Goal: Information Seeking & Learning: Learn about a topic

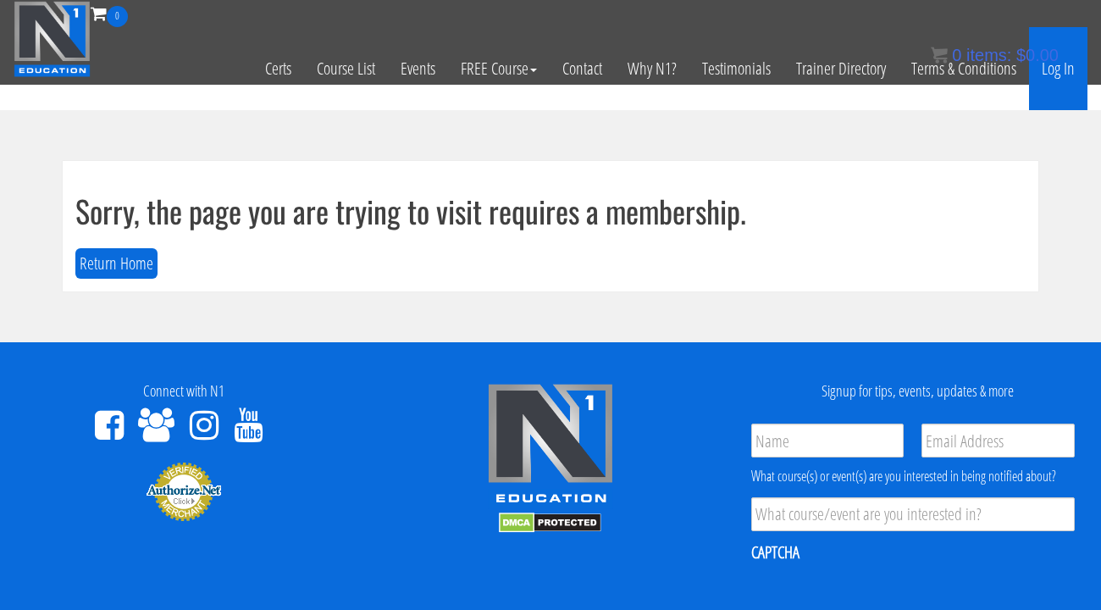
click at [1066, 74] on link "Log In" at bounding box center [1058, 68] width 58 height 83
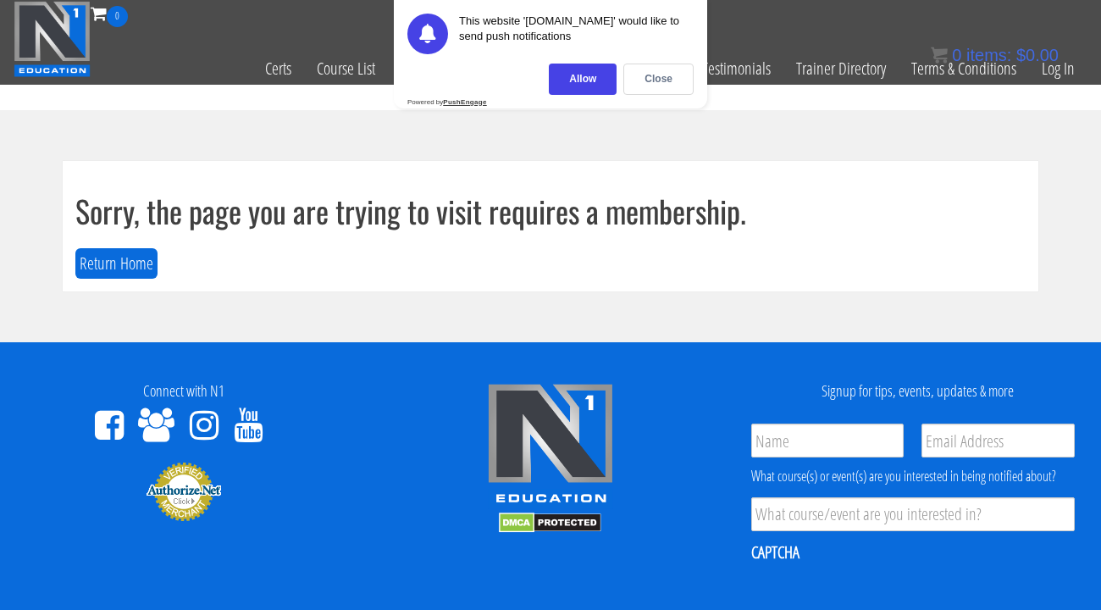
click at [522, 71] on div "Allow Close" at bounding box center [550, 79] width 286 height 31
click at [654, 79] on div "Close" at bounding box center [658, 79] width 70 height 31
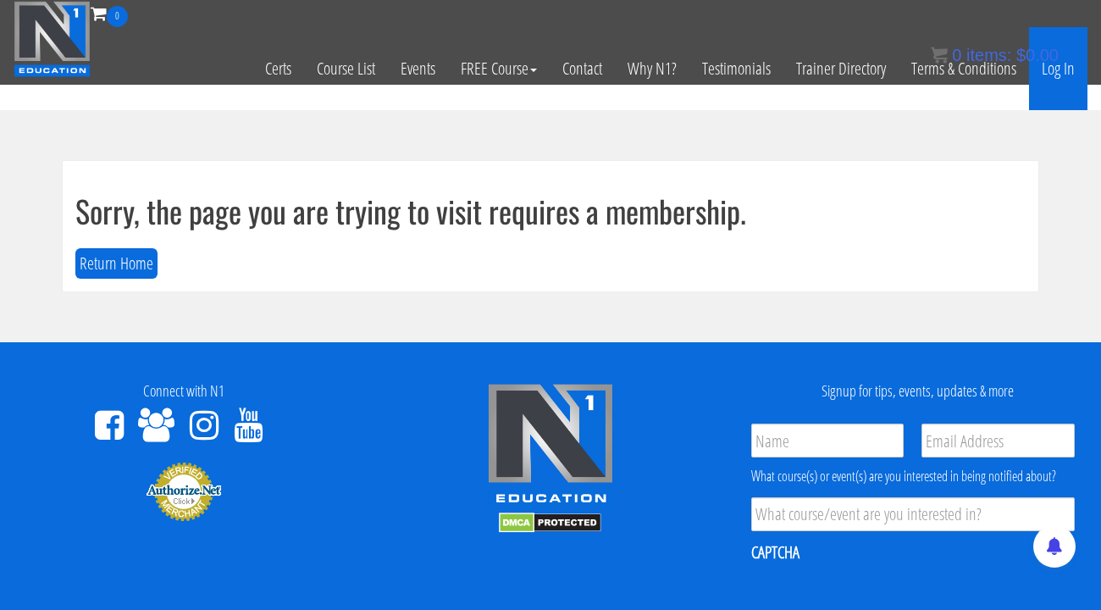
click at [1062, 75] on link "Log In" at bounding box center [1058, 68] width 58 height 83
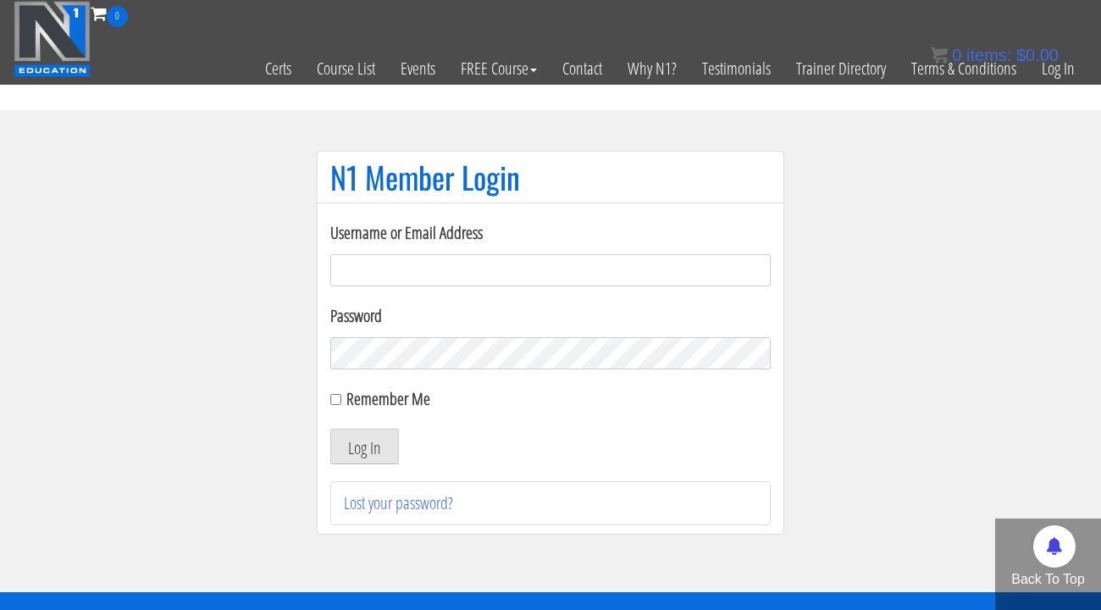
click at [467, 279] on input "Username or Email Address" at bounding box center [550, 270] width 440 height 32
type input "amnutritionpt@gmail.com"
click at [364, 453] on button "Log In" at bounding box center [364, 446] width 69 height 36
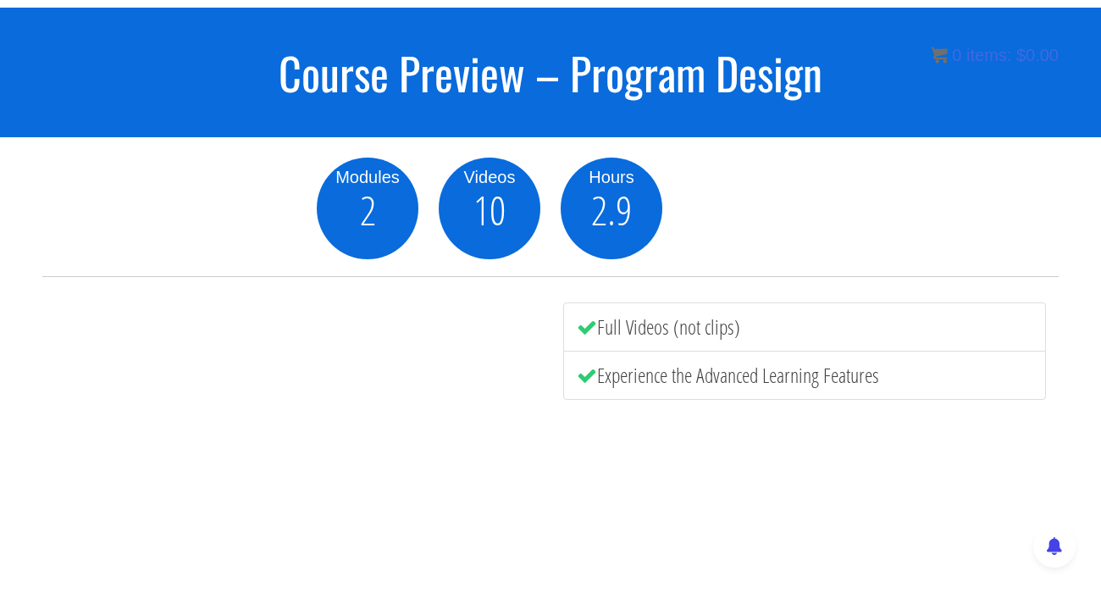
scroll to position [11, 0]
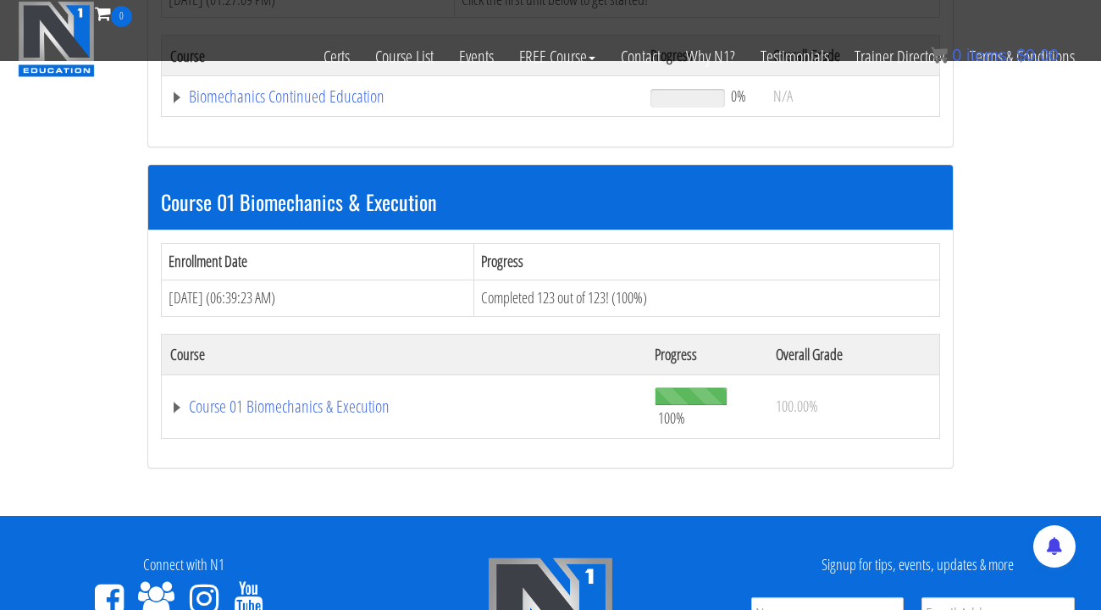
scroll to position [423, 0]
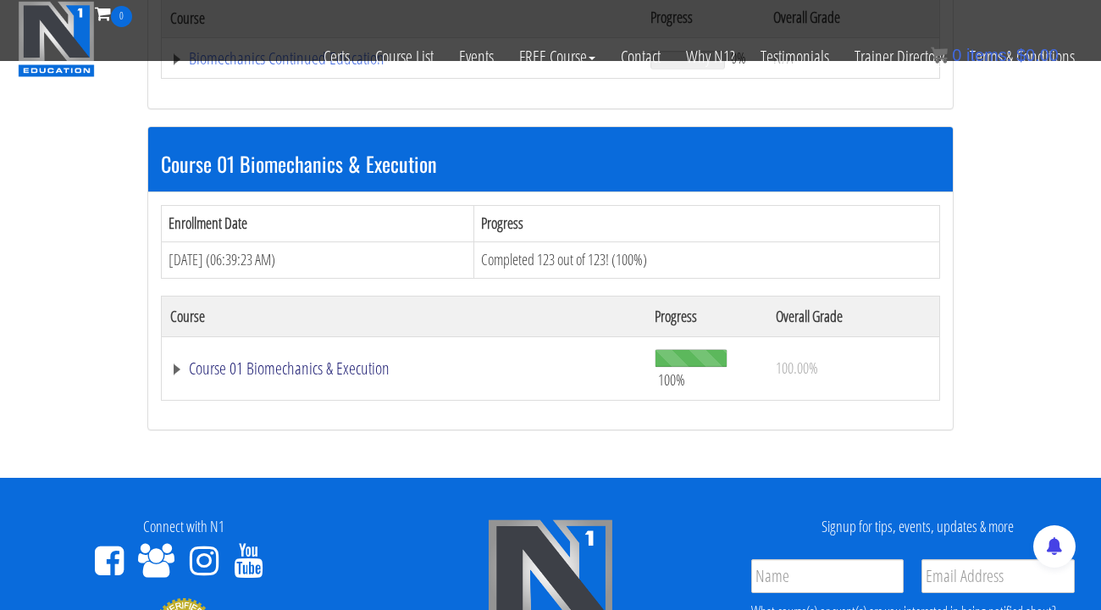
click at [174, 360] on link "Course 01 Biomechanics & Execution" at bounding box center [403, 368] width 467 height 17
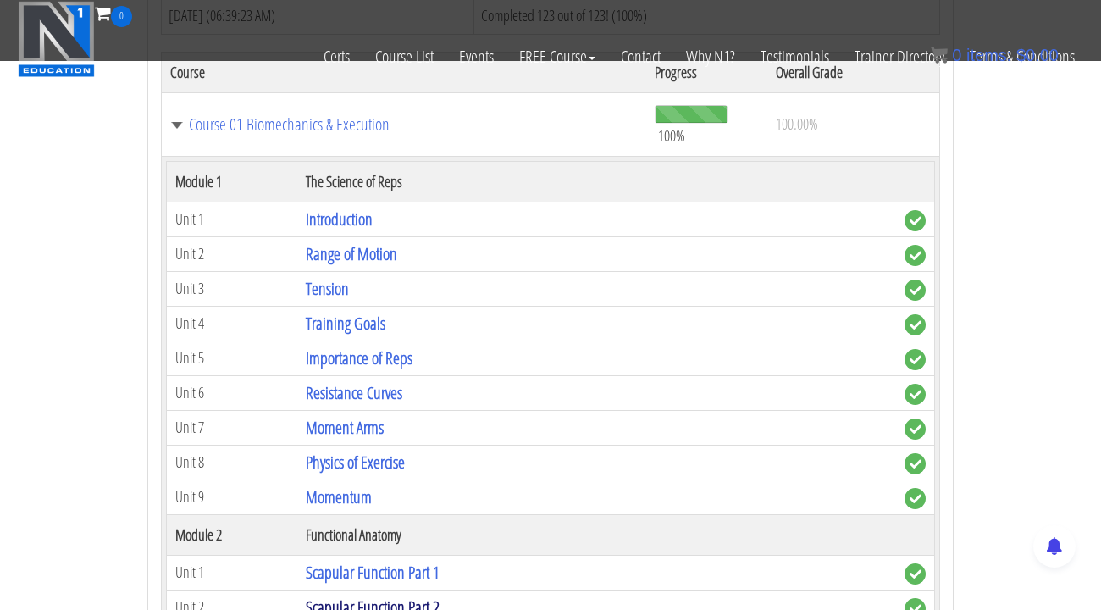
scroll to position [658, 0]
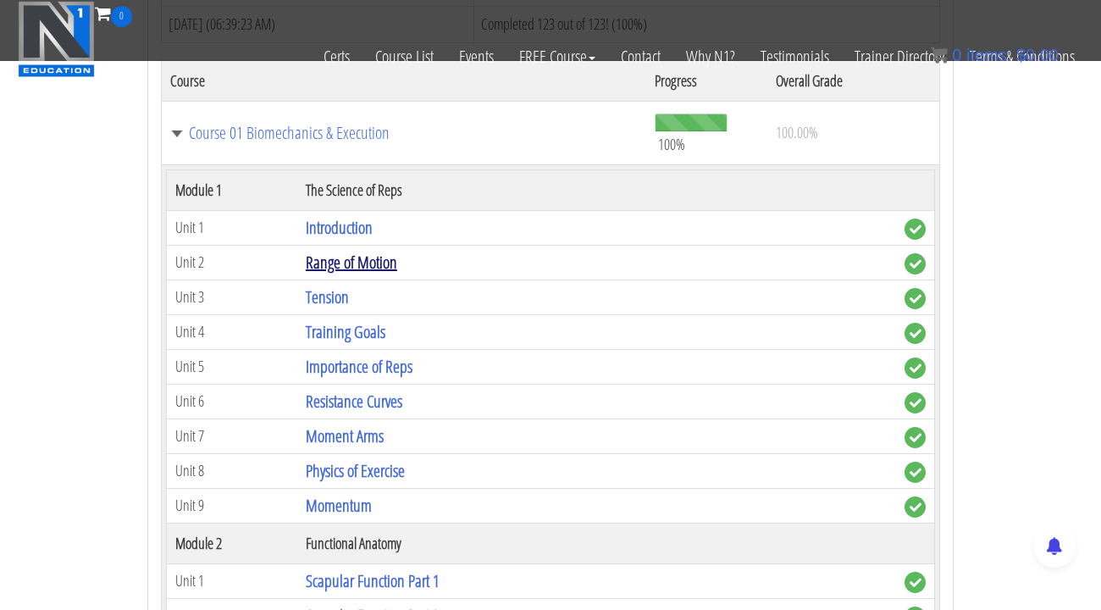
click at [353, 251] on link "Range of Motion" at bounding box center [351, 262] width 91 height 23
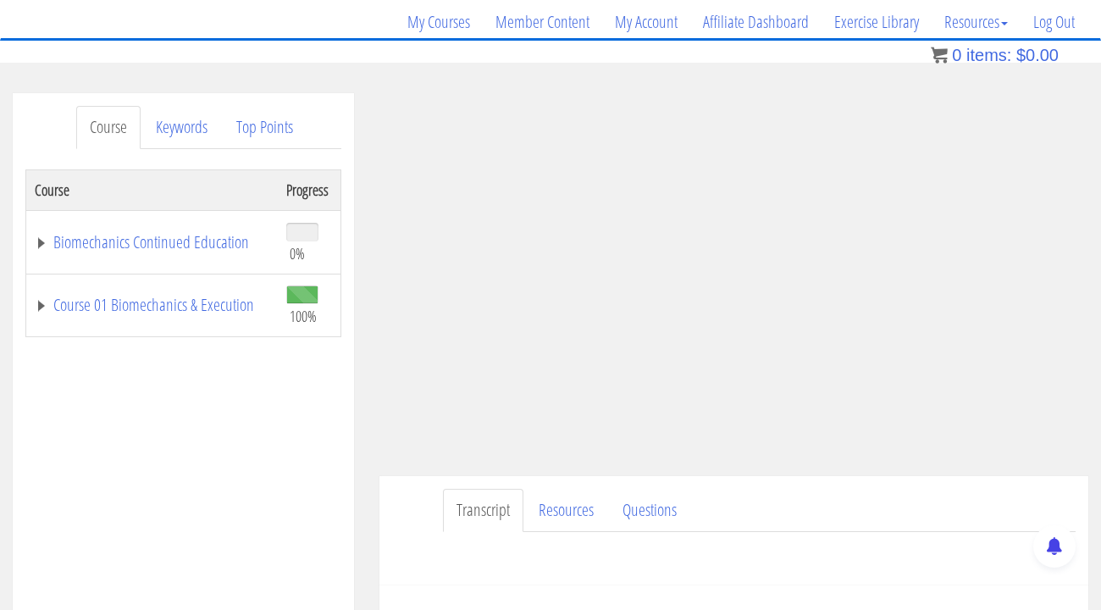
scroll to position [295, 0]
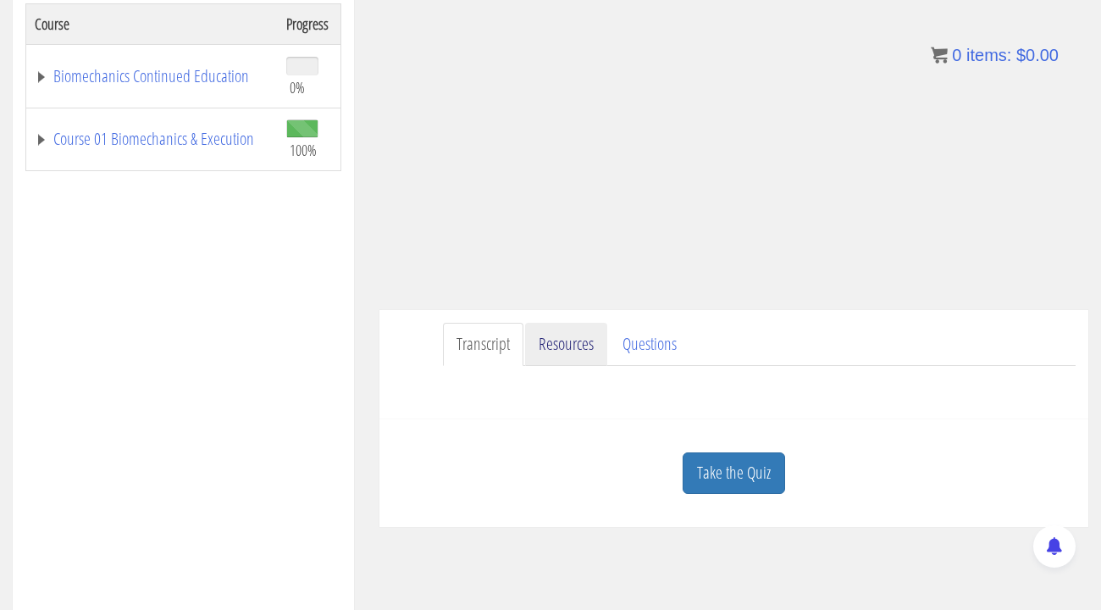
click at [579, 338] on link "Resources" at bounding box center [566, 344] width 82 height 43
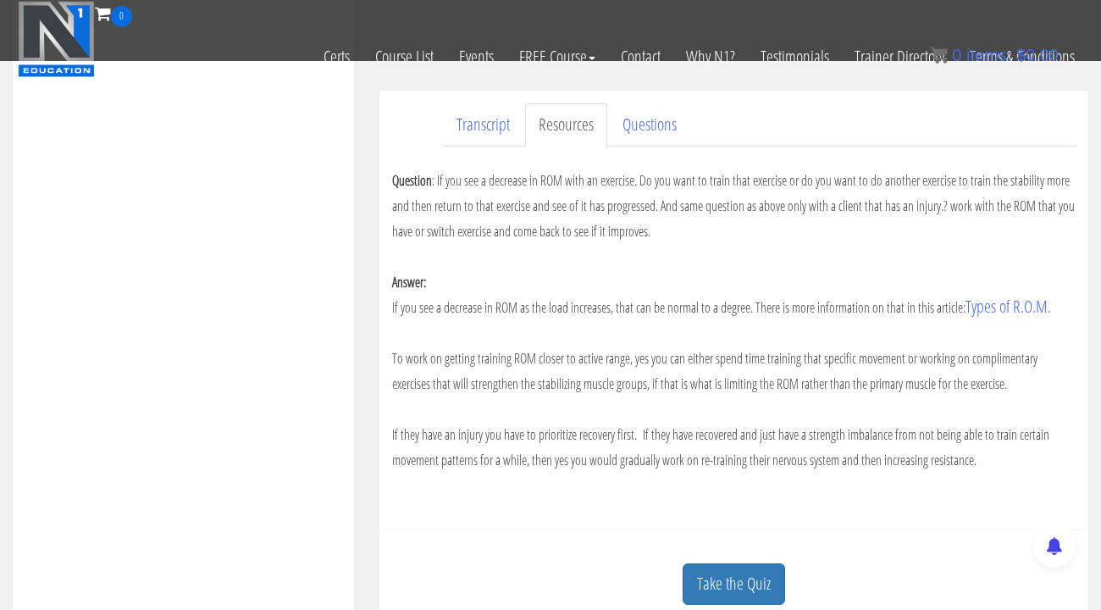
scroll to position [402, 0]
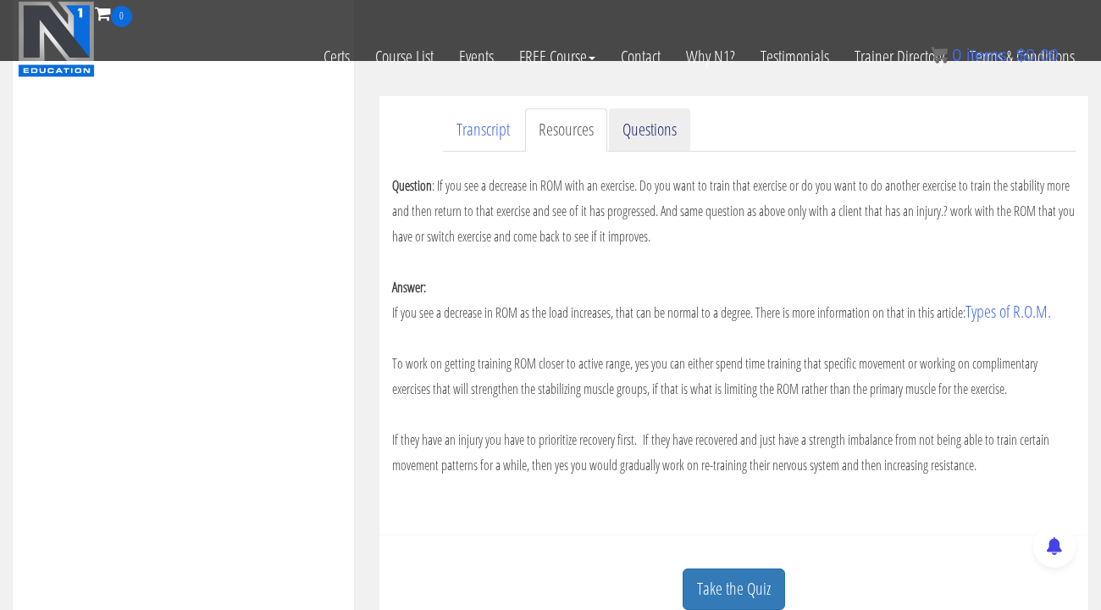
click at [665, 138] on link "Questions" at bounding box center [649, 129] width 81 height 43
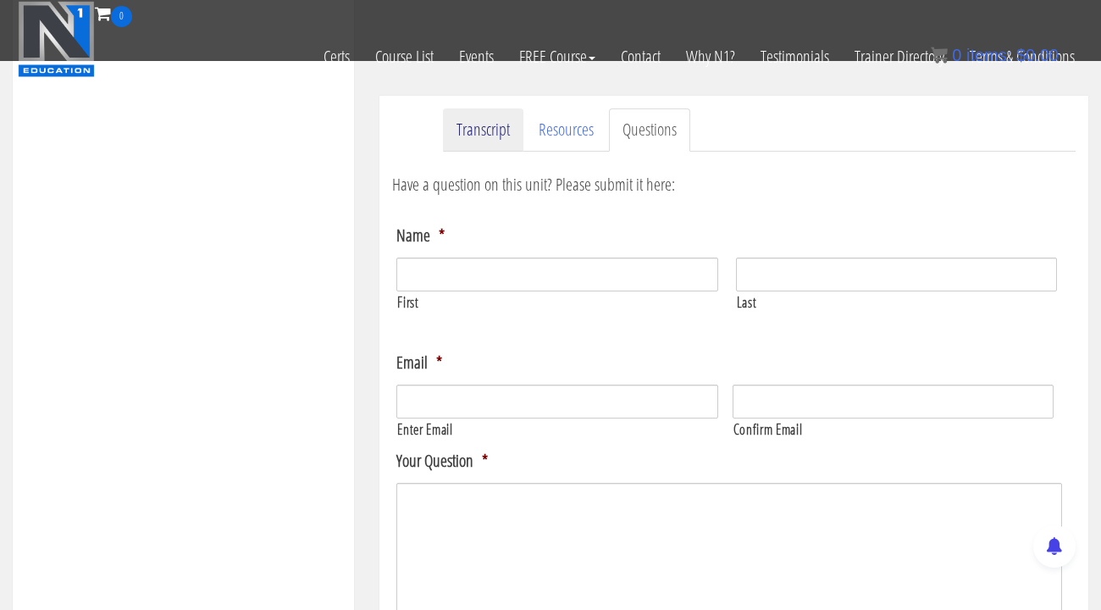
click at [506, 140] on link "Transcript" at bounding box center [483, 129] width 80 height 43
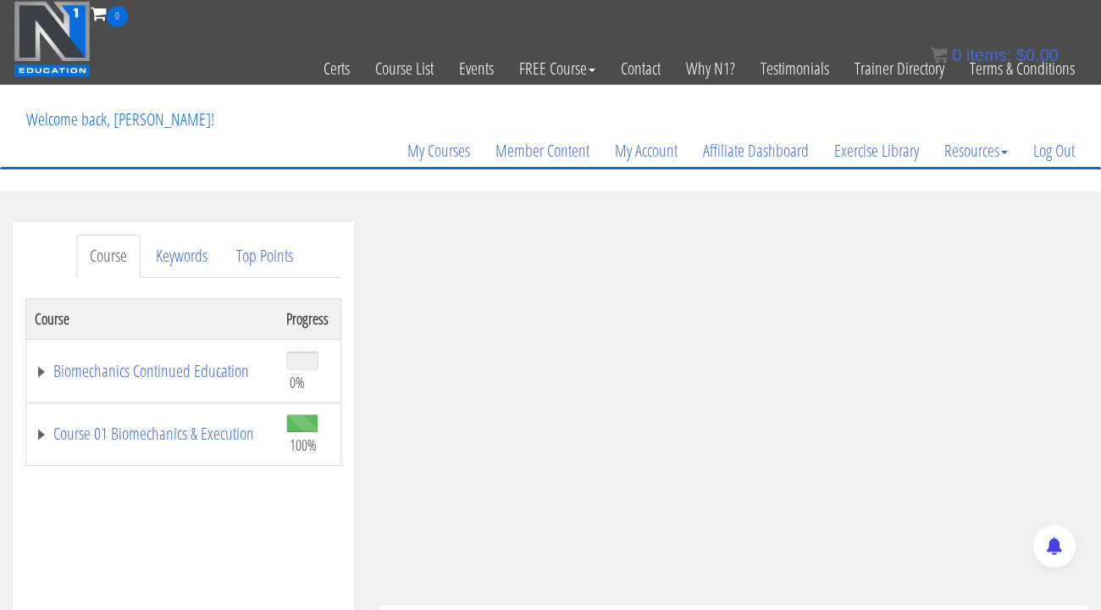
scroll to position [0, 0]
click at [41, 368] on link "Biomechanics Continued Education" at bounding box center [152, 370] width 235 height 17
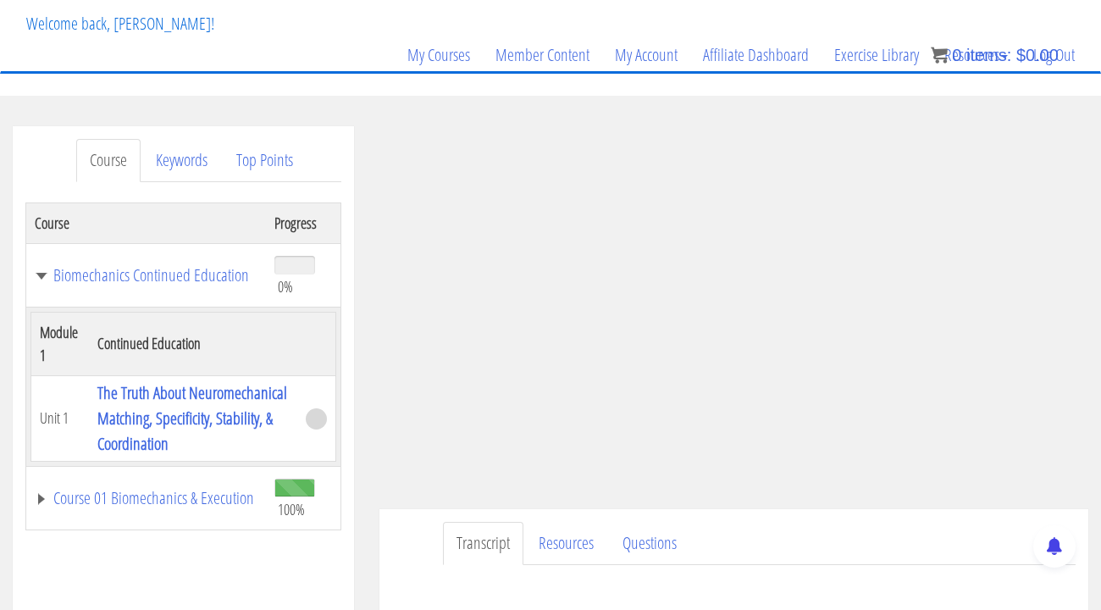
scroll to position [226, 0]
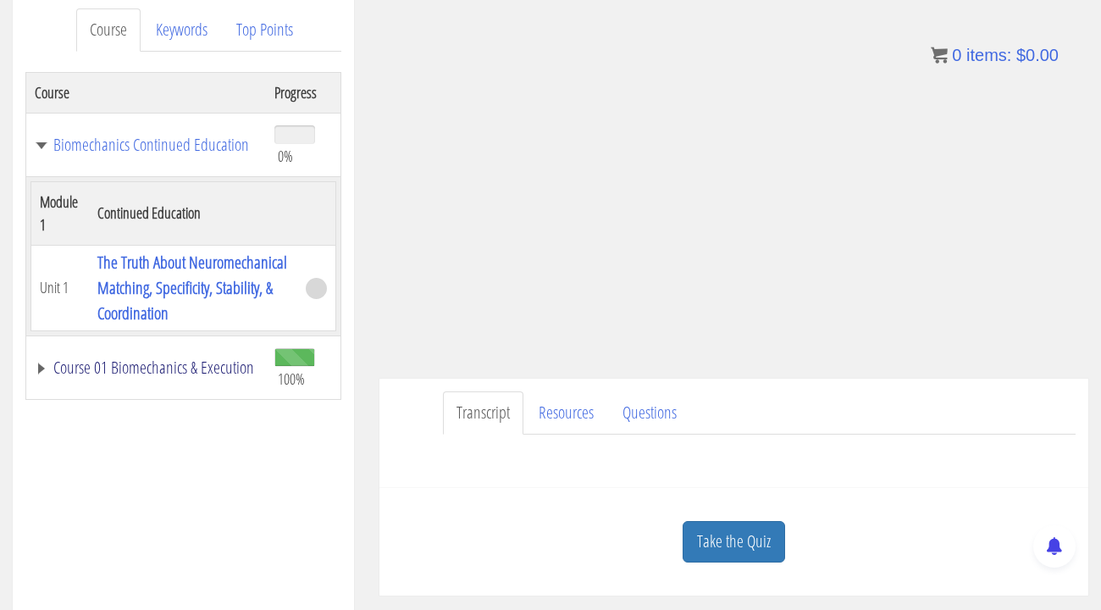
click at [36, 376] on link "Course 01 Biomechanics & Execution" at bounding box center [146, 367] width 223 height 17
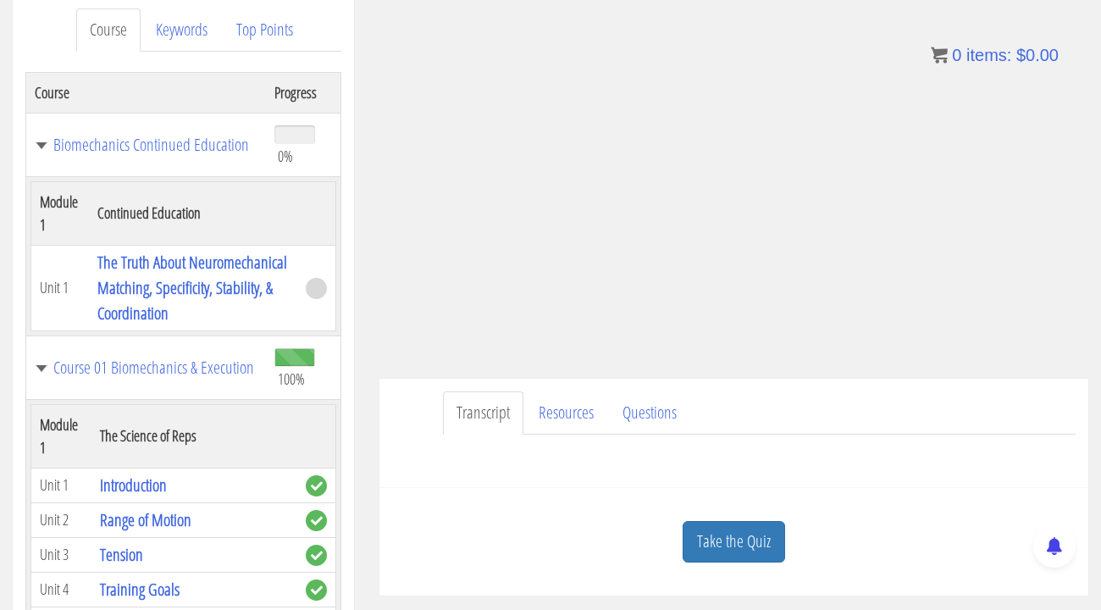
scroll to position [270, 0]
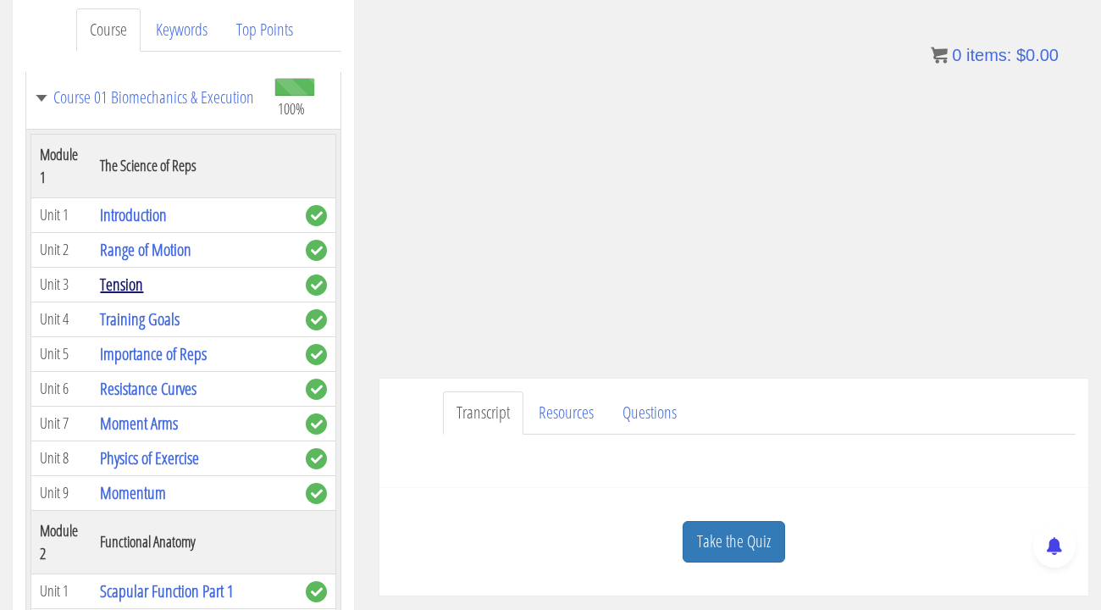
click at [130, 296] on link "Tension" at bounding box center [121, 284] width 43 height 23
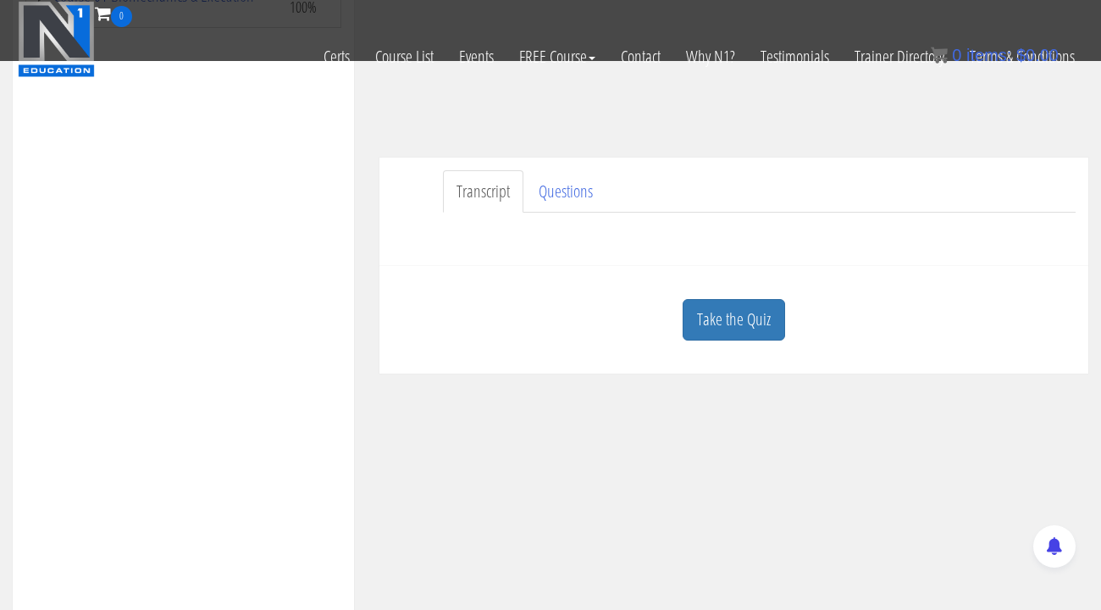
scroll to position [319, 0]
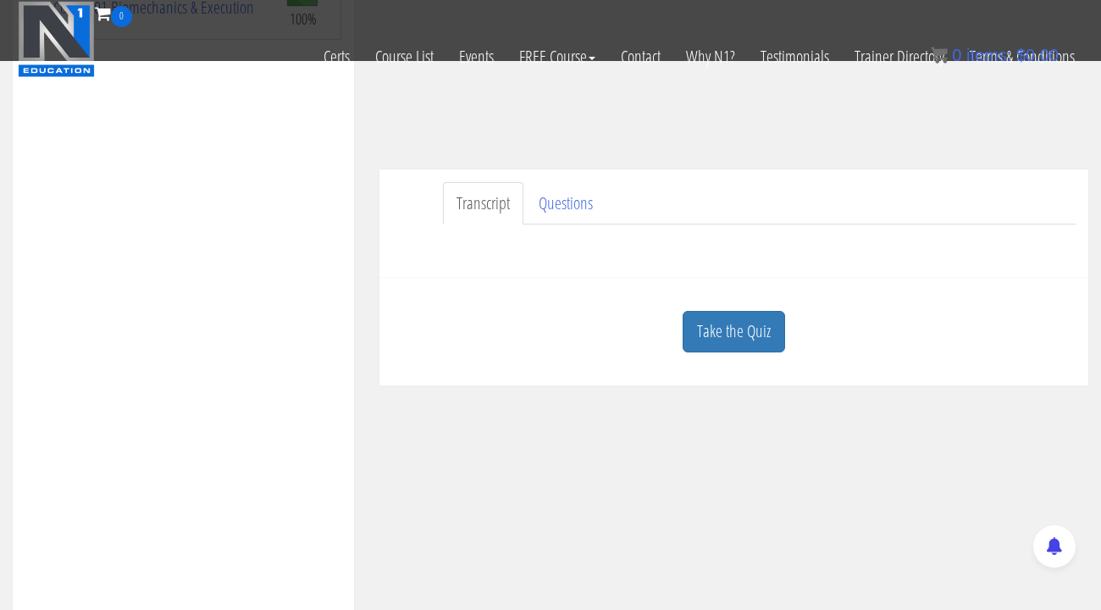
click at [469, 202] on link "Transcript" at bounding box center [483, 203] width 80 height 43
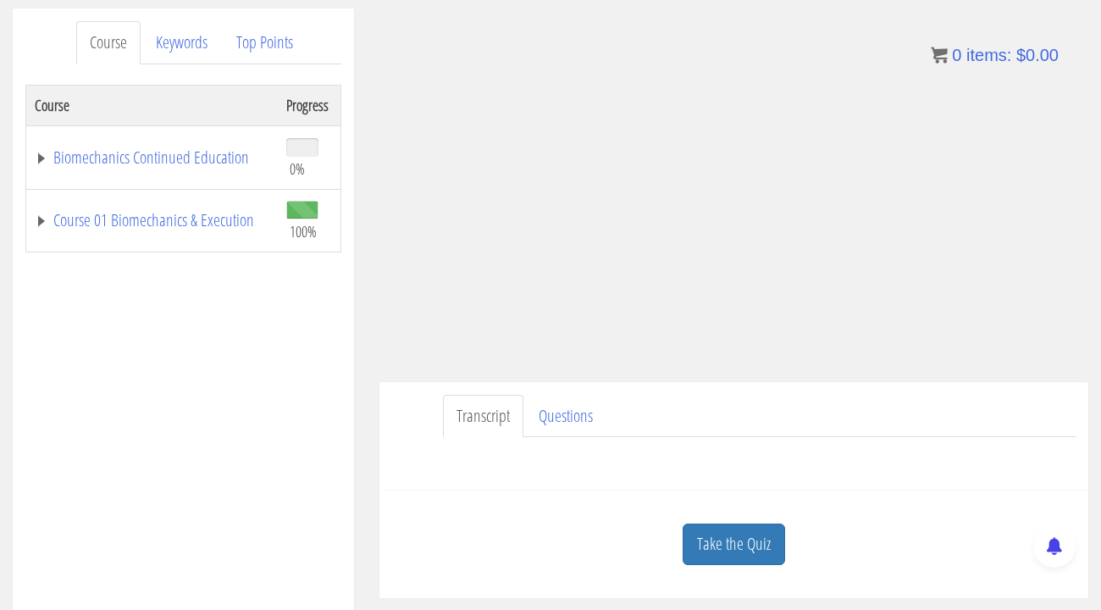
scroll to position [400, 0]
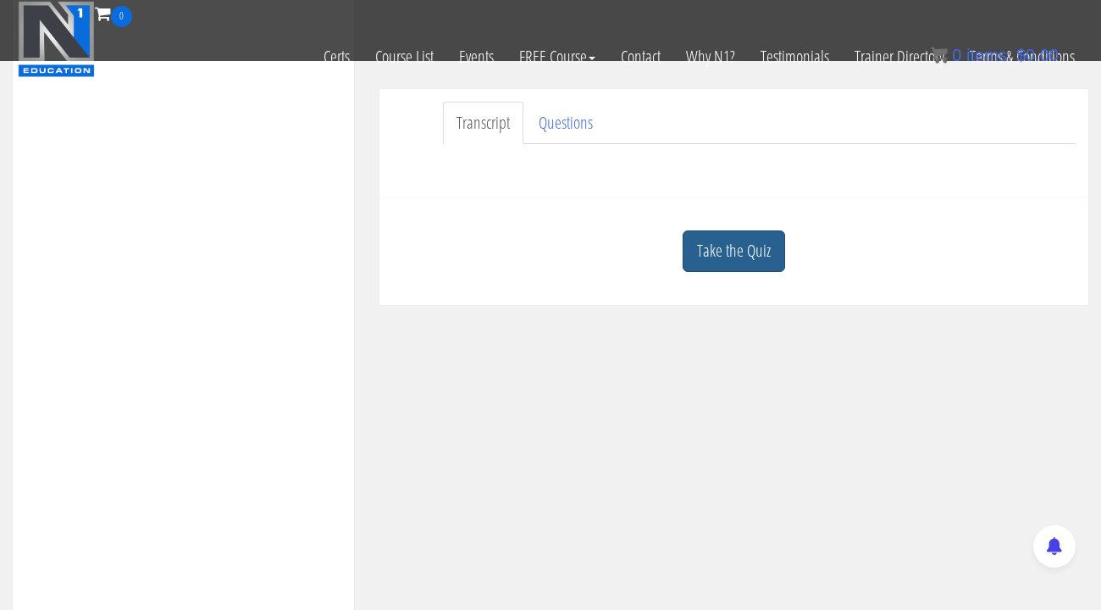
click at [774, 250] on link "Take the Quiz" at bounding box center [734, 250] width 102 height 41
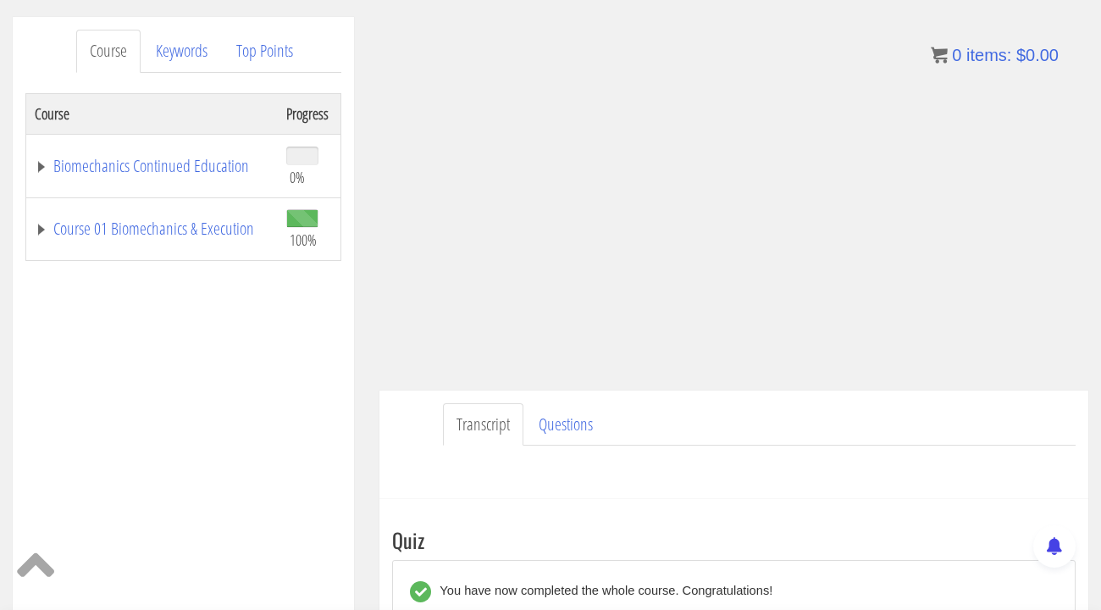
scroll to position [155, 0]
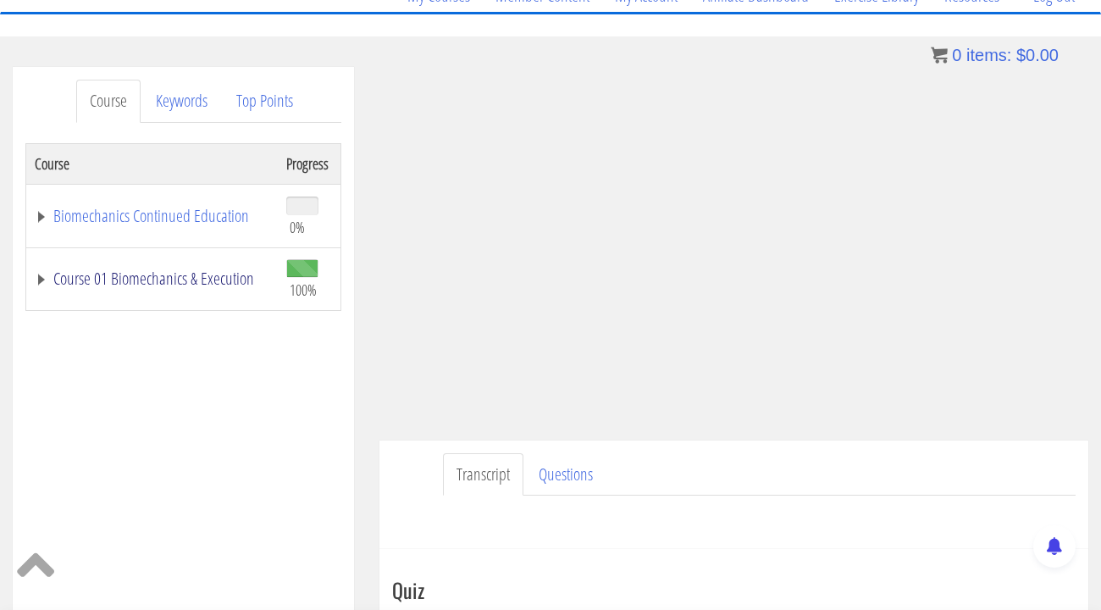
click at [37, 277] on link "Course 01 Biomechanics & Execution" at bounding box center [152, 278] width 235 height 17
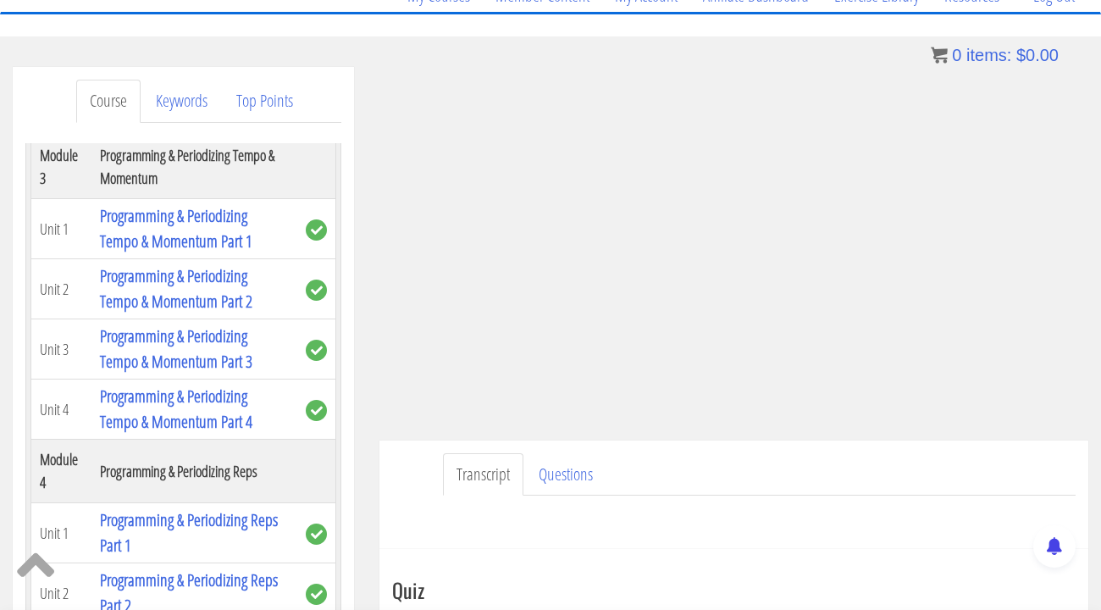
scroll to position [1211, 0]
click at [133, 222] on link "Programming & Periodizing Tempo & Momentum Part 1" at bounding box center [176, 227] width 152 height 48
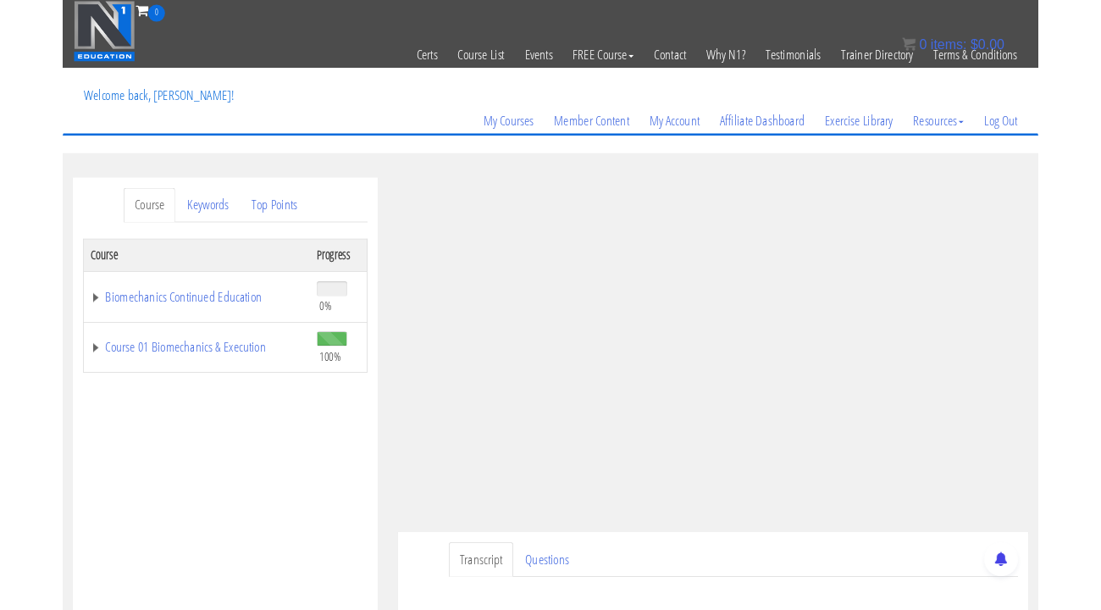
scroll to position [156, 0]
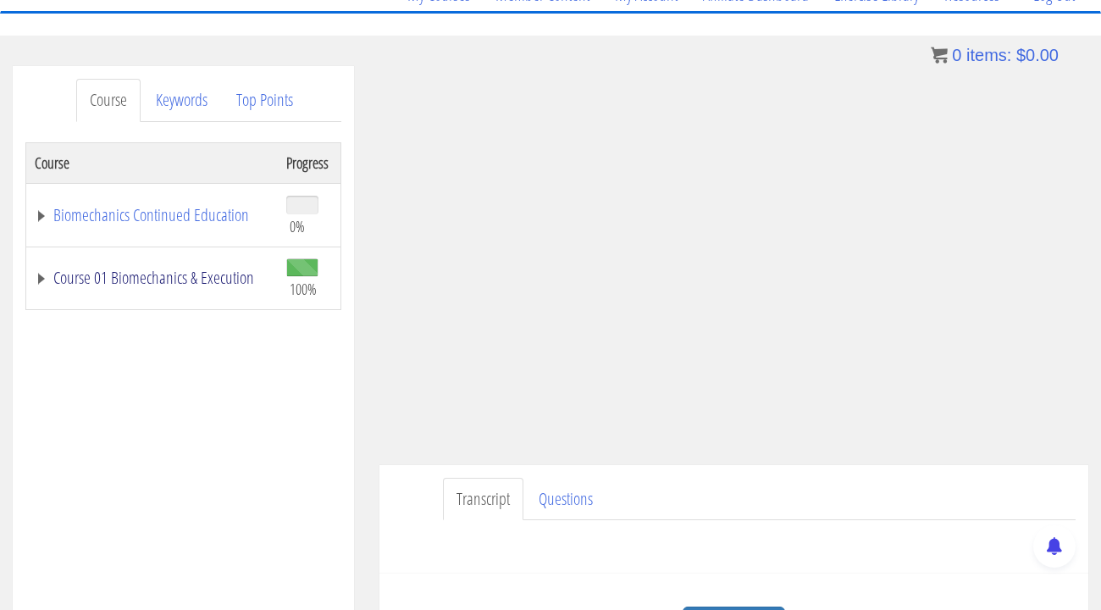
click at [47, 270] on link "Course 01 Biomechanics & Execution" at bounding box center [152, 277] width 235 height 17
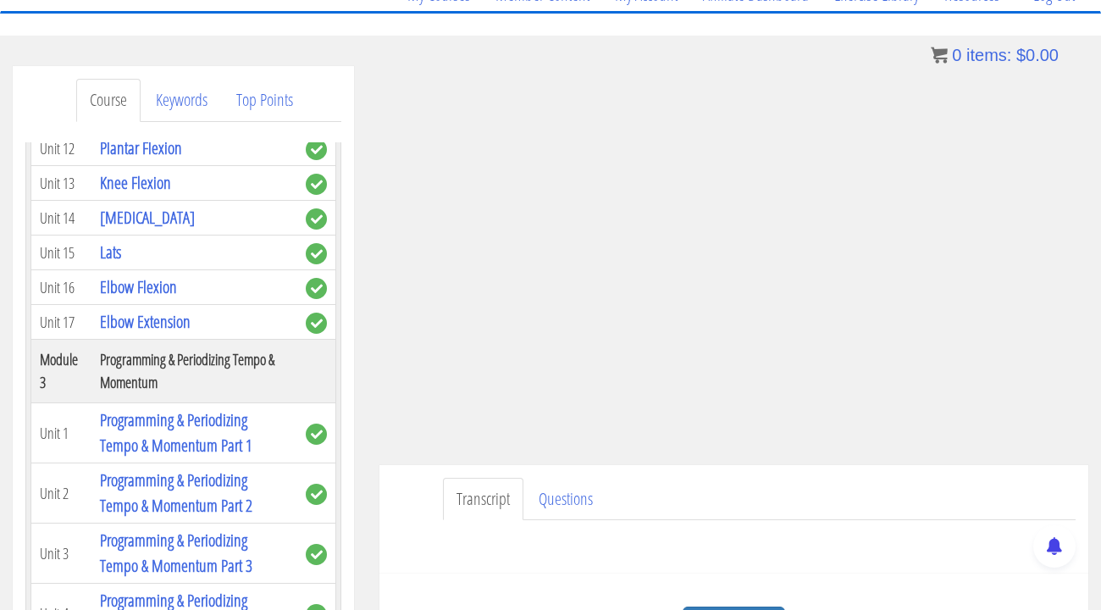
scroll to position [1247, 0]
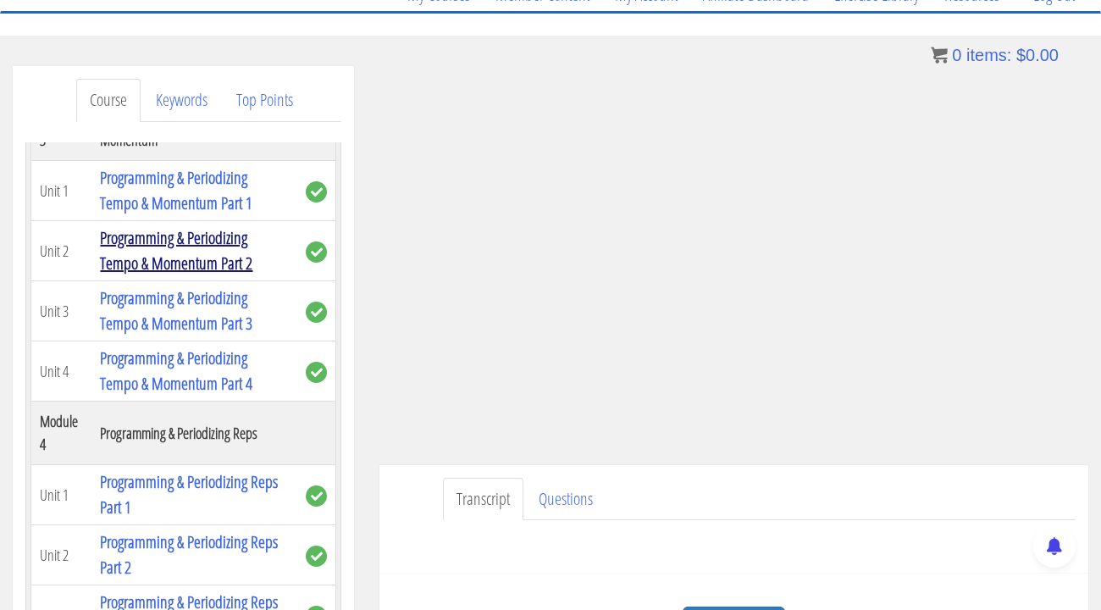
click at [164, 240] on link "Programming & Periodizing Tempo & Momentum Part 2" at bounding box center [176, 250] width 152 height 48
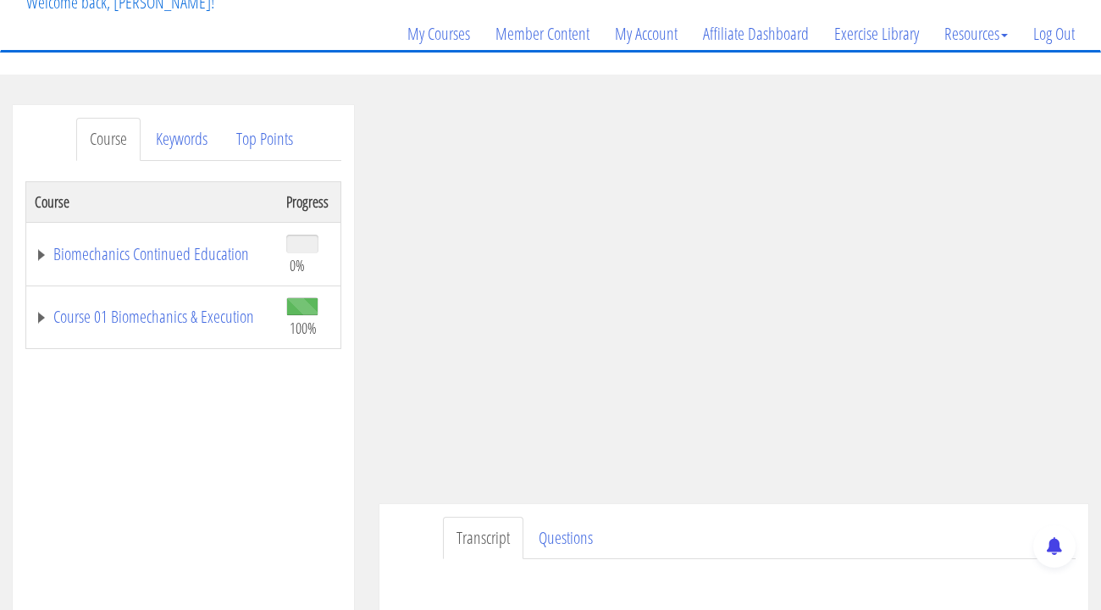
scroll to position [121, 0]
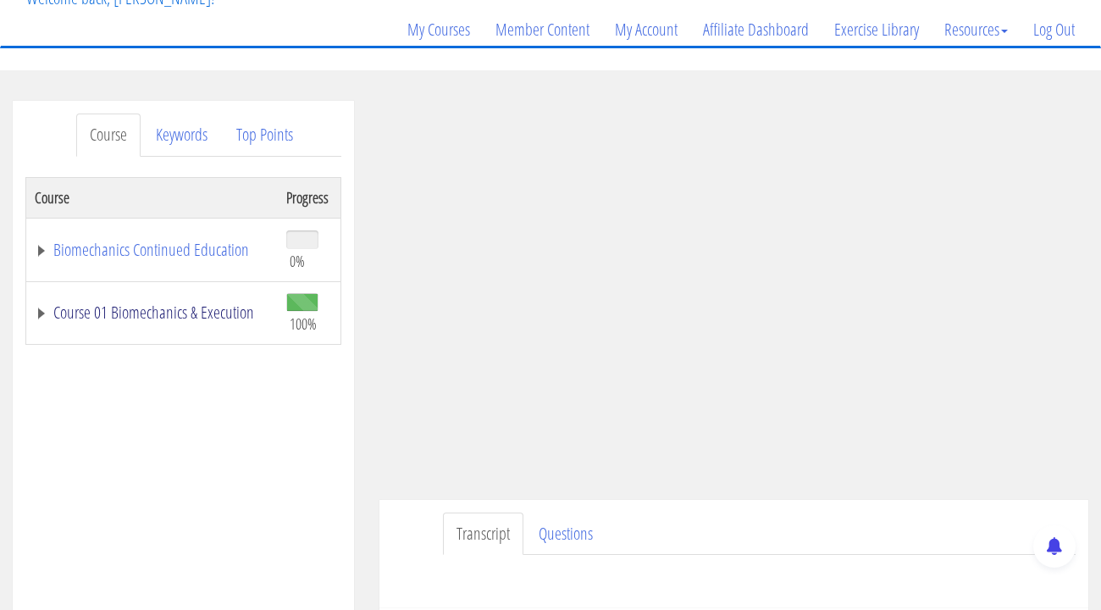
click at [44, 312] on link "Course 01 Biomechanics & Execution" at bounding box center [152, 312] width 235 height 17
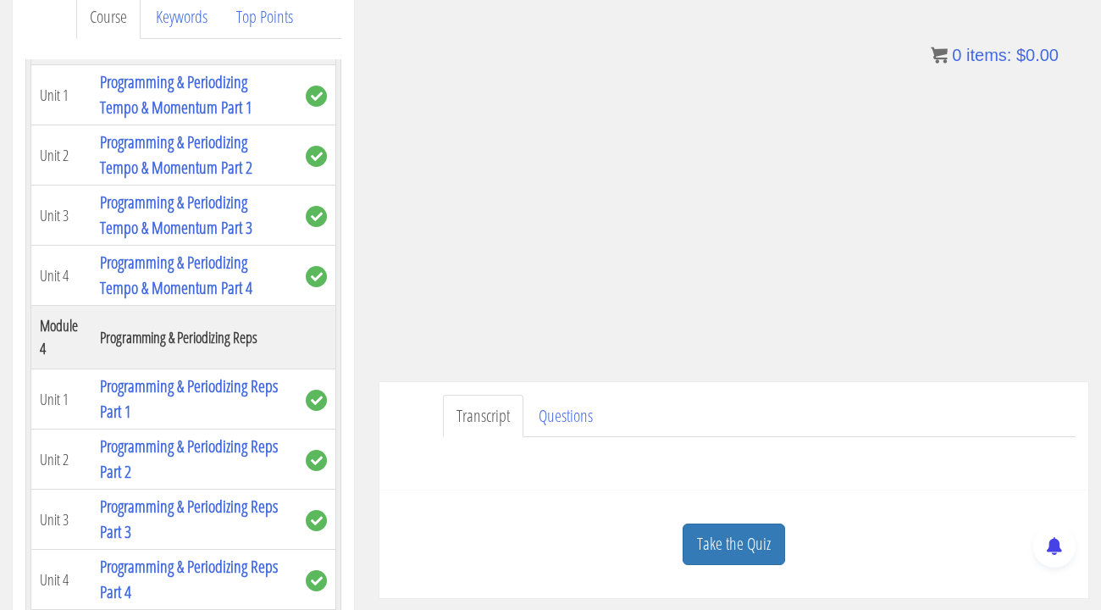
scroll to position [255, 0]
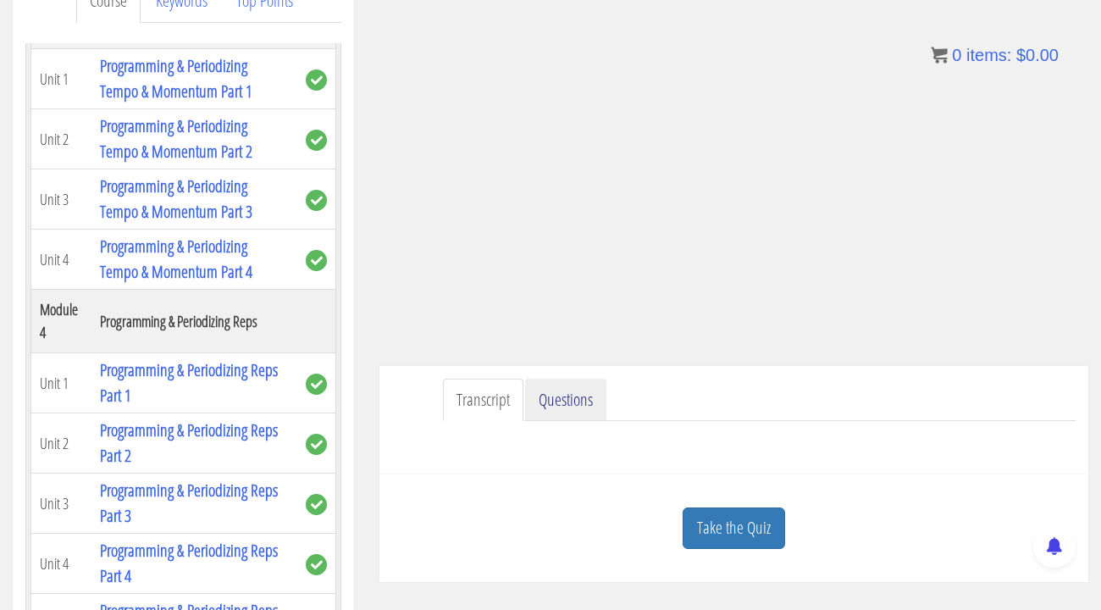
click at [596, 407] on link "Questions" at bounding box center [565, 400] width 81 height 43
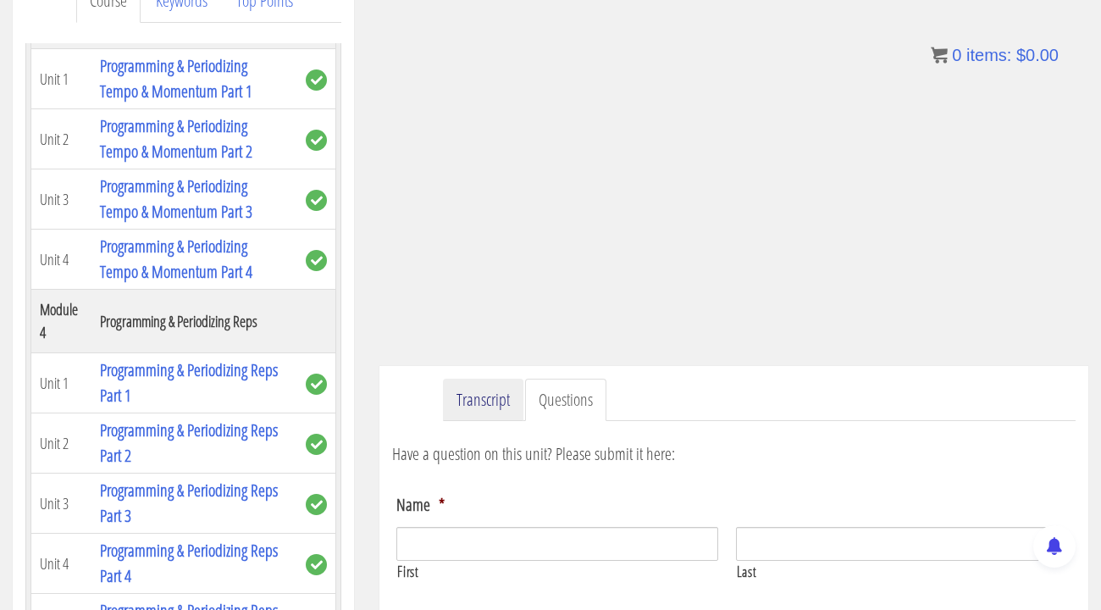
click at [512, 401] on link "Transcript" at bounding box center [483, 400] width 80 height 43
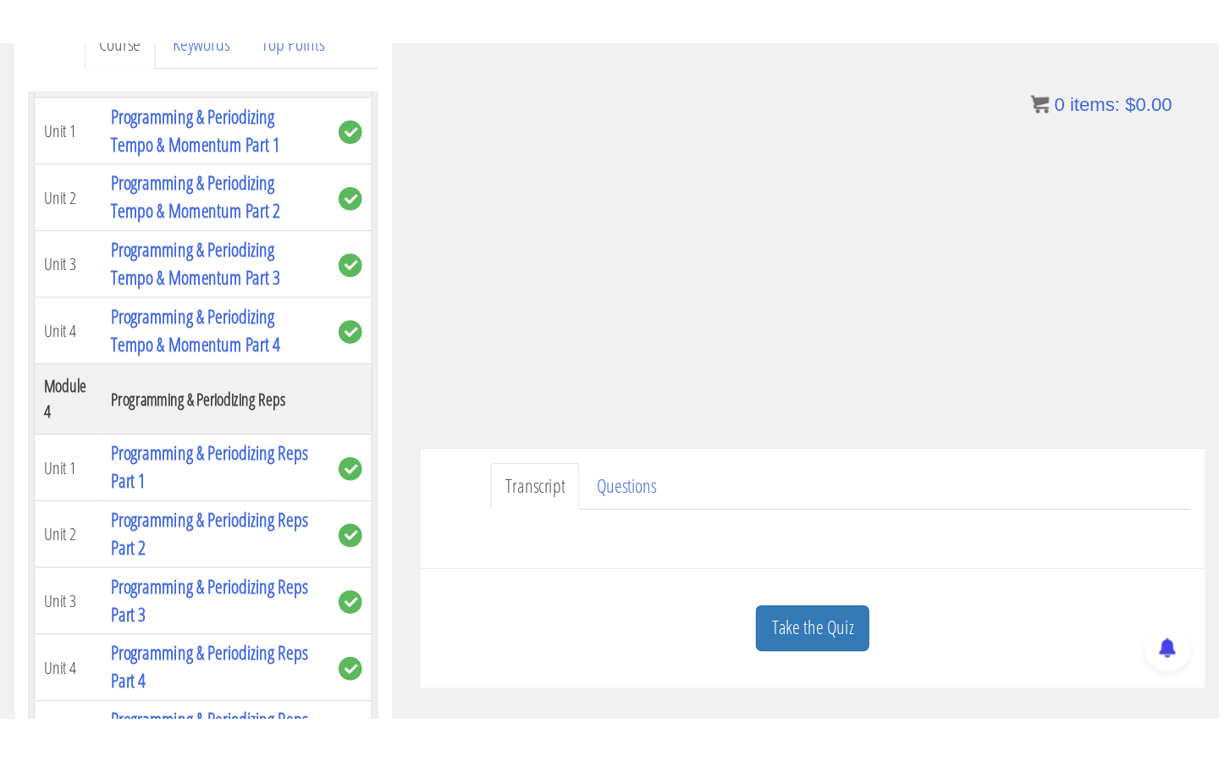
scroll to position [0, 0]
